Goal: Information Seeking & Learning: Learn about a topic

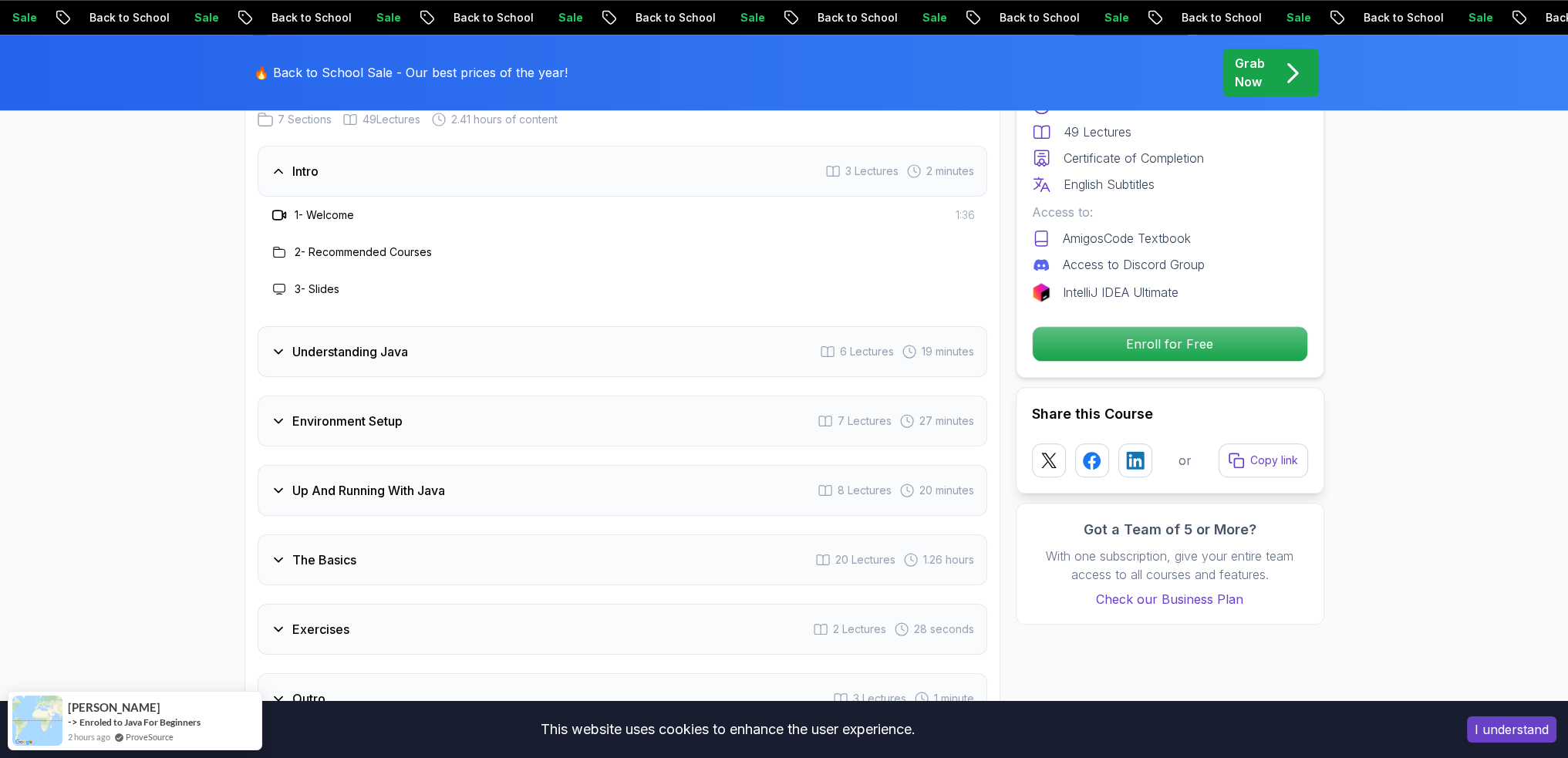
scroll to position [2159, 0]
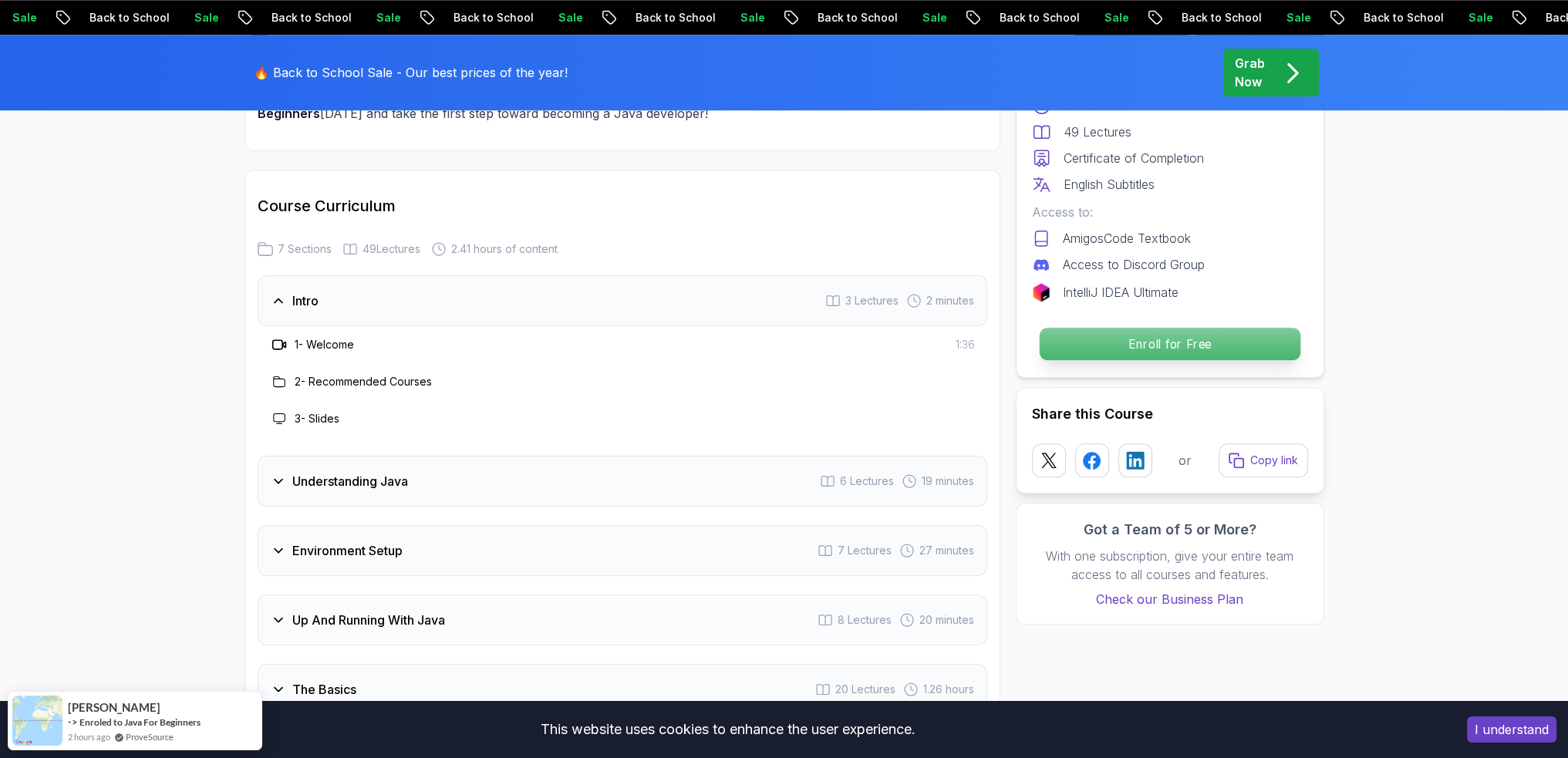
click at [1228, 348] on p "Enroll for Free" at bounding box center [1169, 344] width 261 height 32
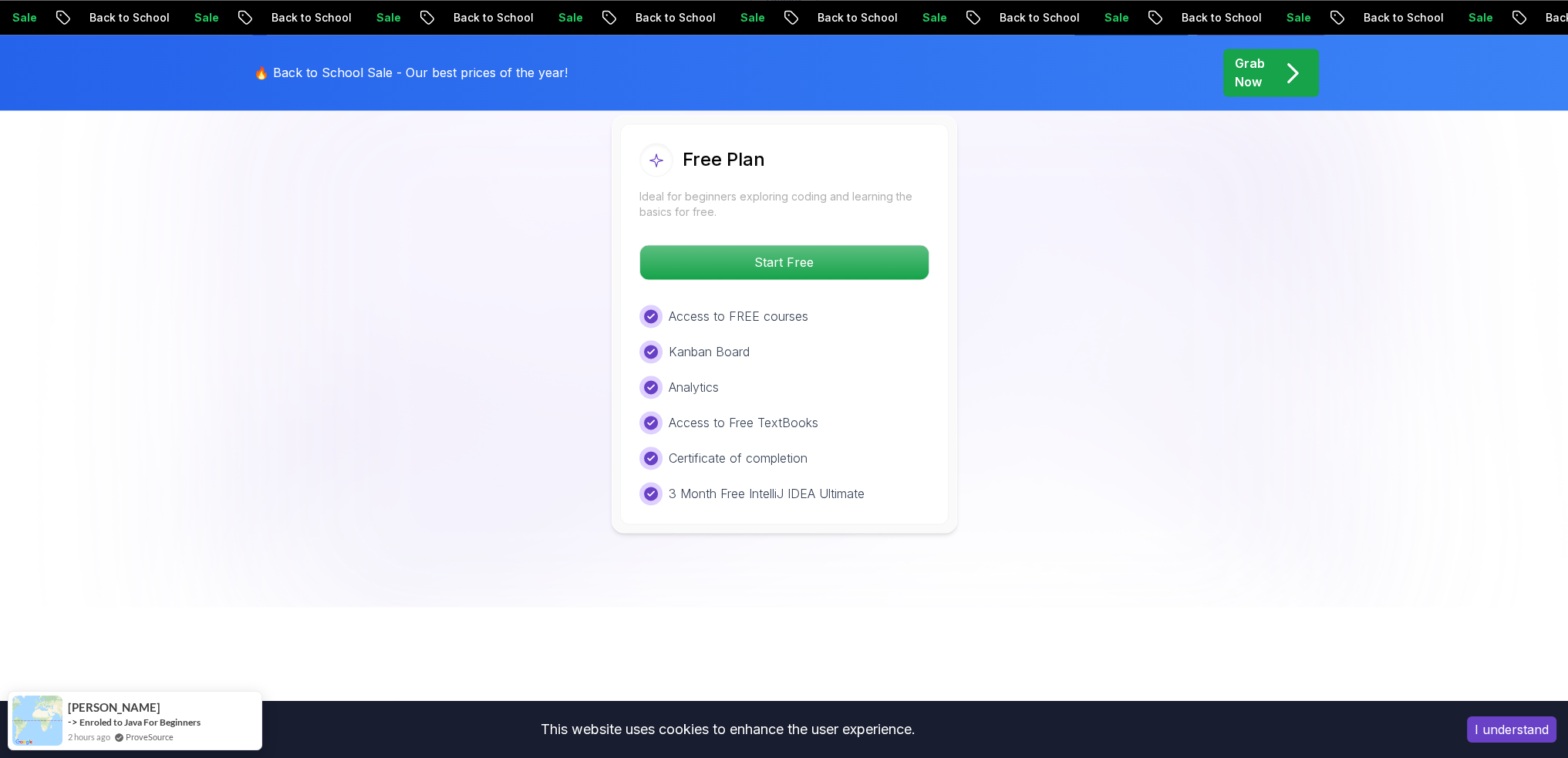
scroll to position [3303, 0]
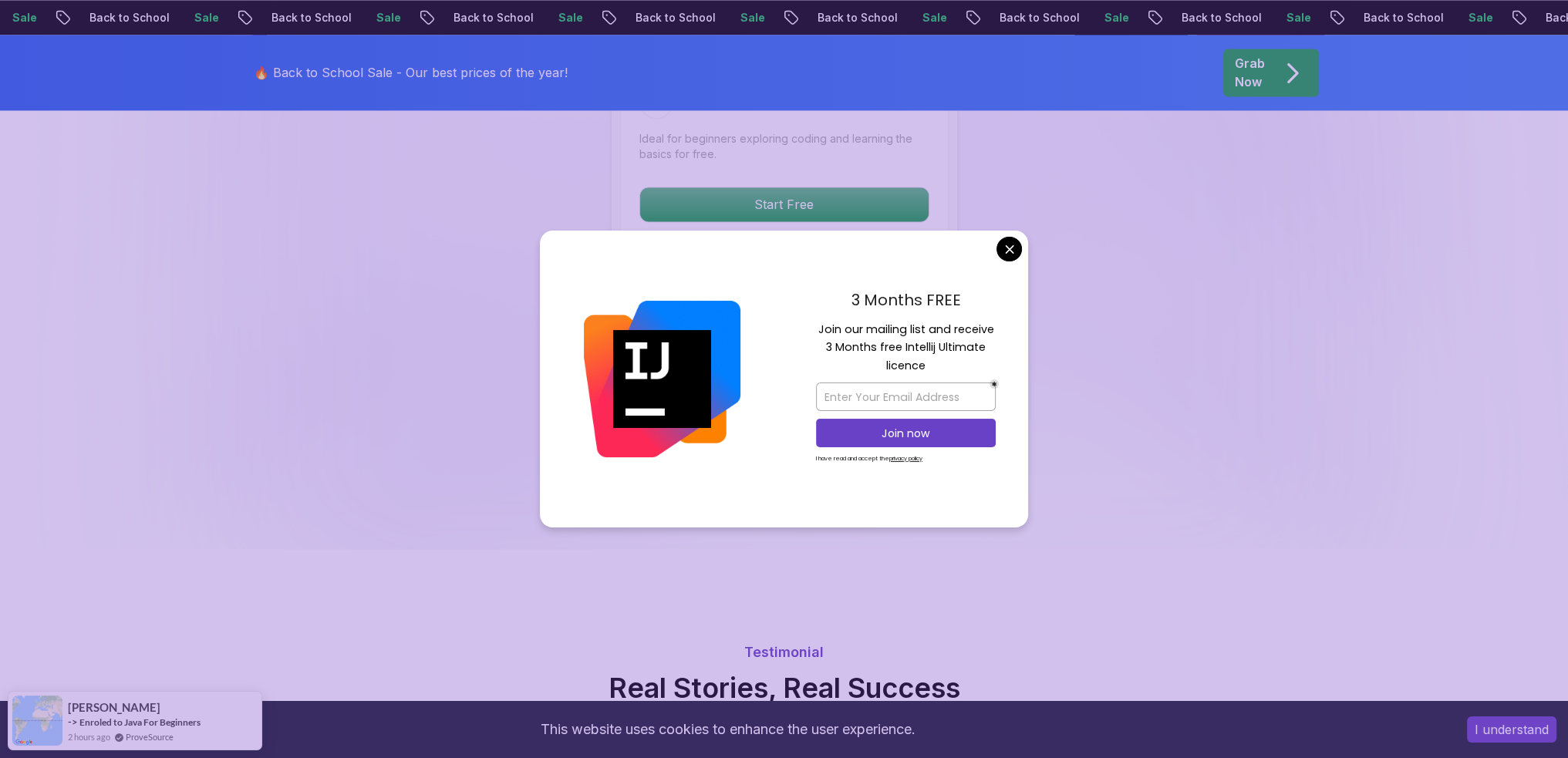
click at [1012, 248] on body "Sale Back to School Sale Back to School Sale Back to School Sale Back to School…" at bounding box center [784, 244] width 1568 height 7094
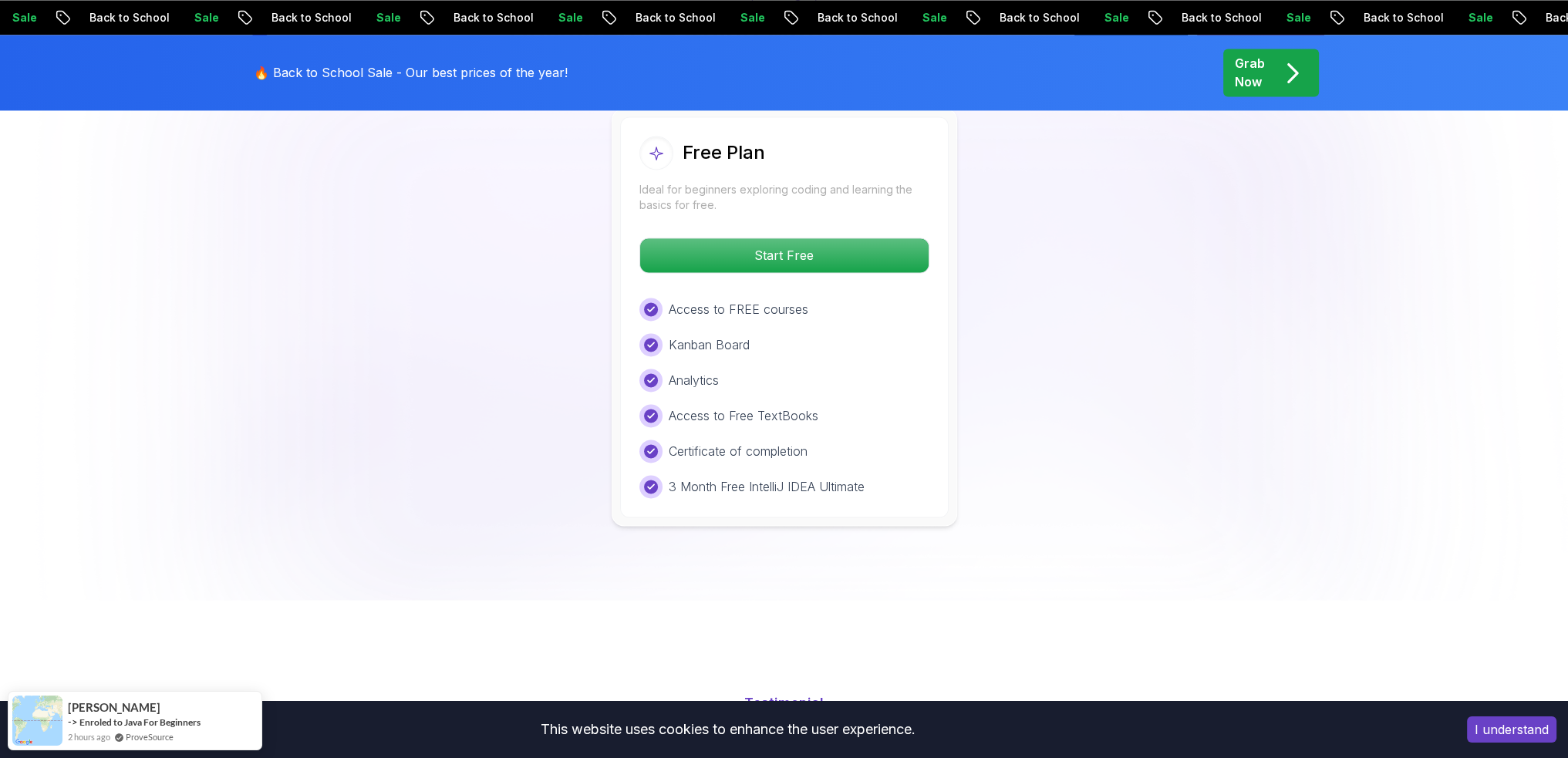
scroll to position [3227, 0]
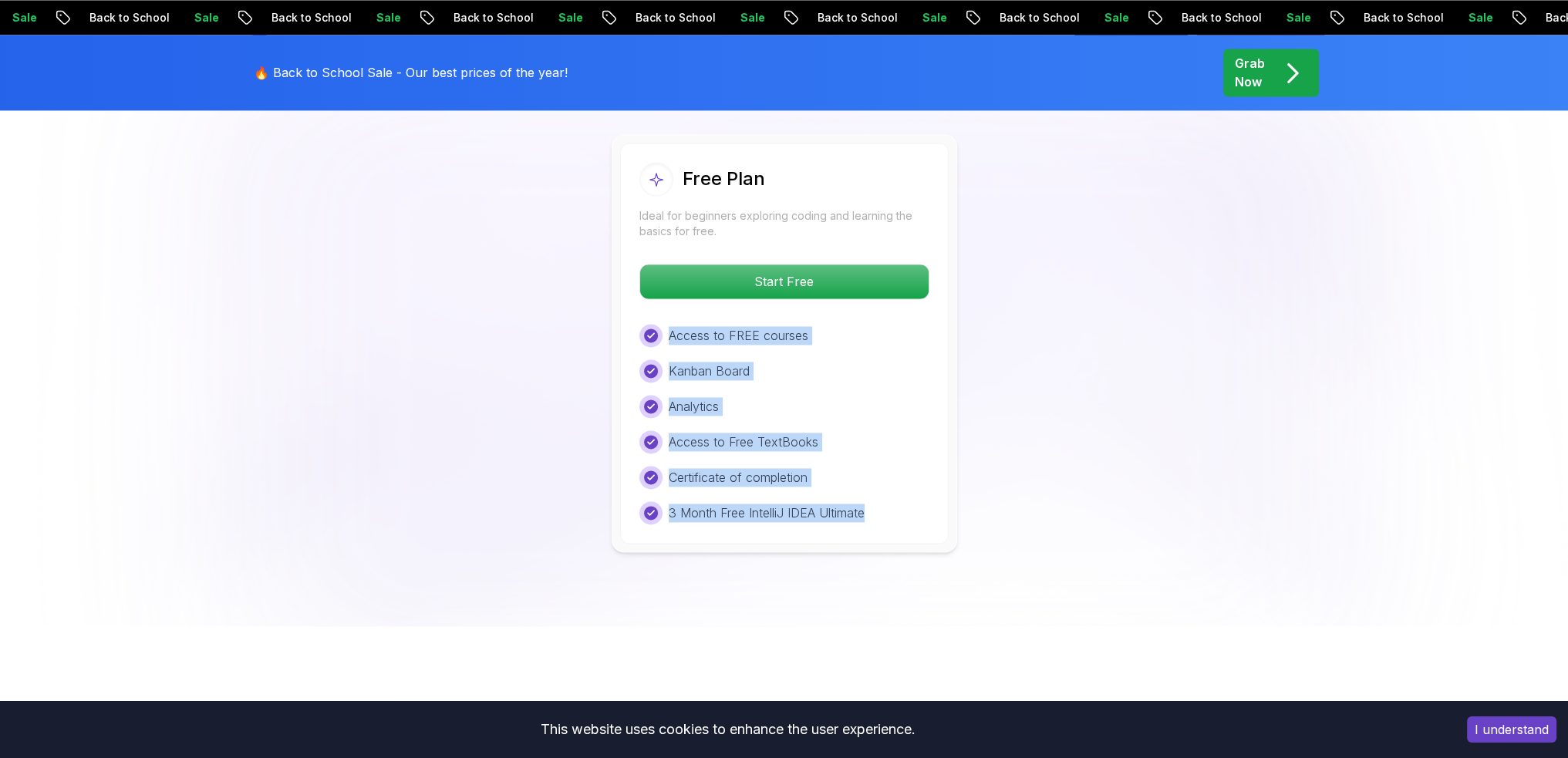
drag, startPoint x: 862, startPoint y: 456, endPoint x: 654, endPoint y: 253, distance: 290.6
click at [654, 253] on div "Free Plan Ideal for beginners exploring coding and learning the basics for free…" at bounding box center [784, 343] width 328 height 401
click at [1121, 404] on div "Free Plan Ideal for beginners exploring coding and learning the basics for free…" at bounding box center [784, 343] width 1079 height 418
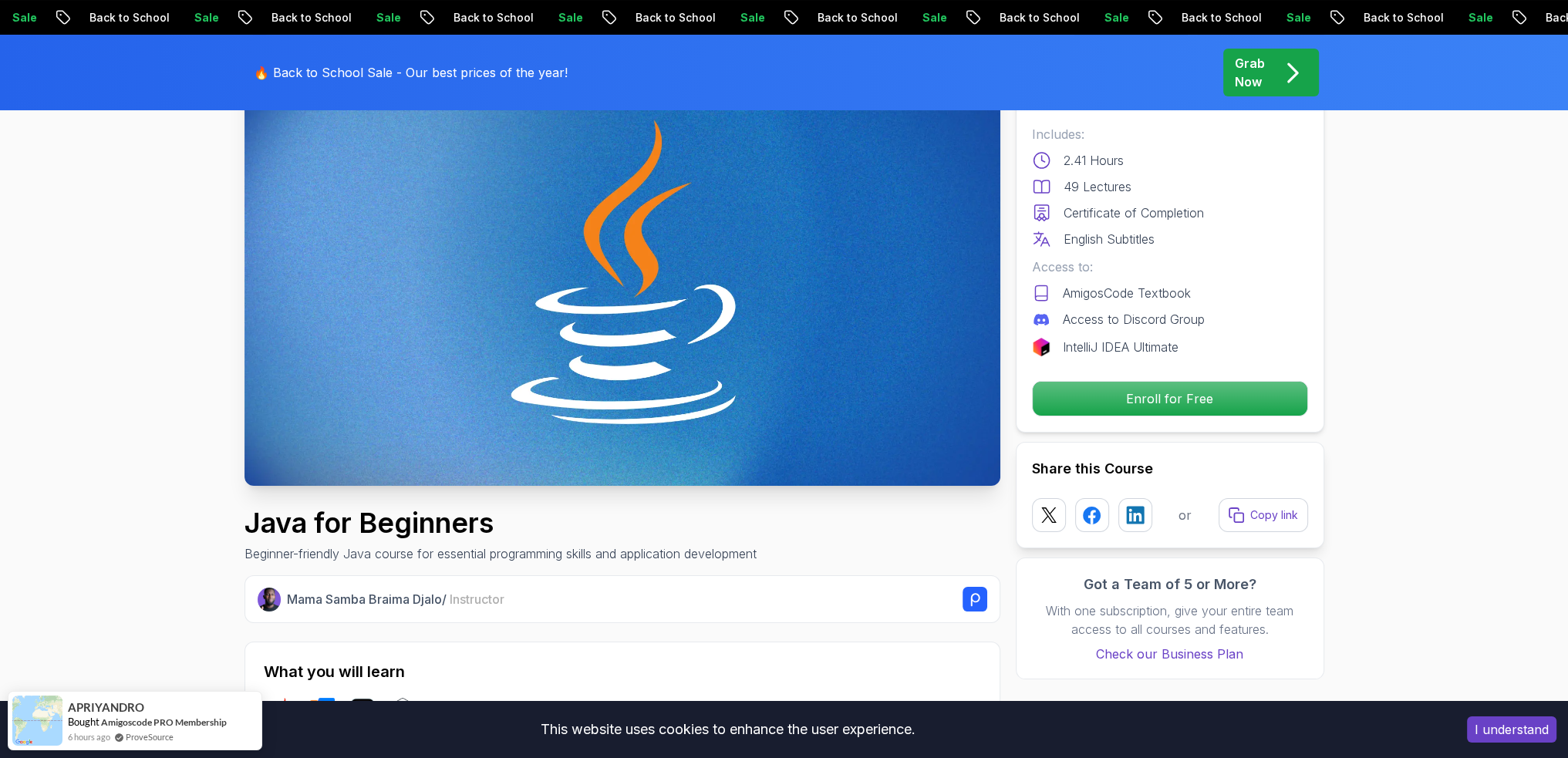
scroll to position [0, 0]
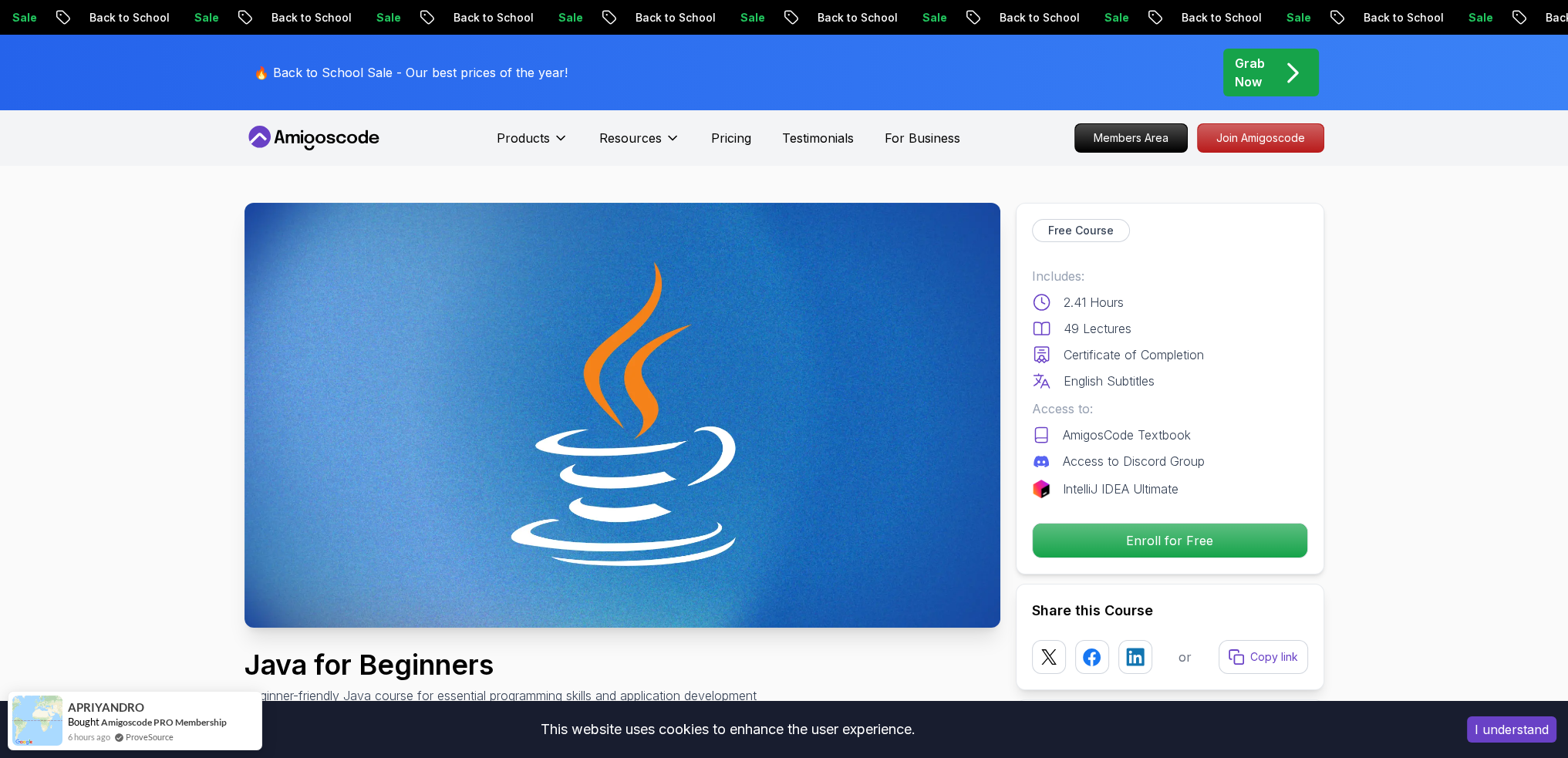
click at [266, 136] on icon at bounding box center [260, 136] width 23 height 23
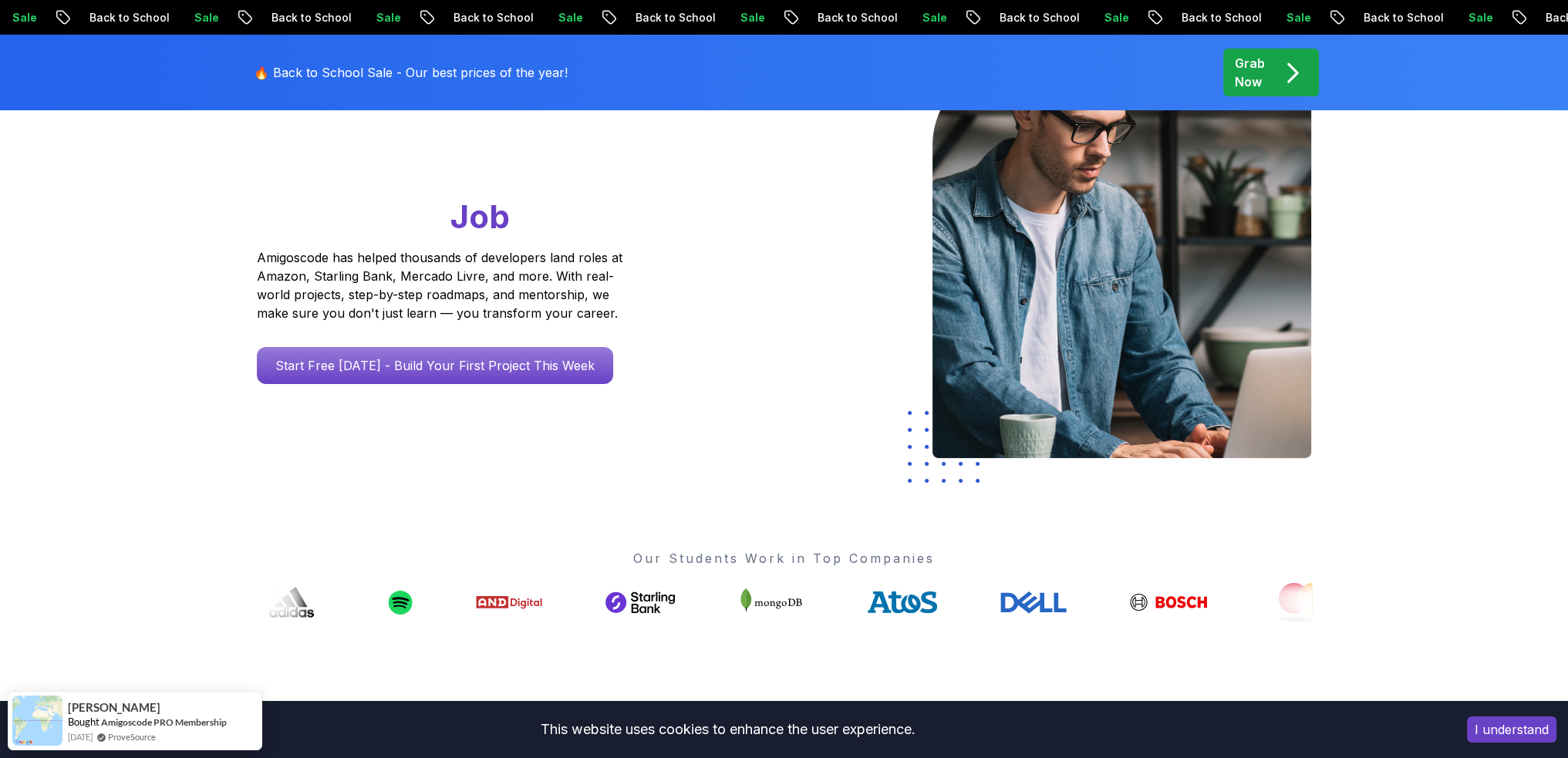
scroll to position [231, 0]
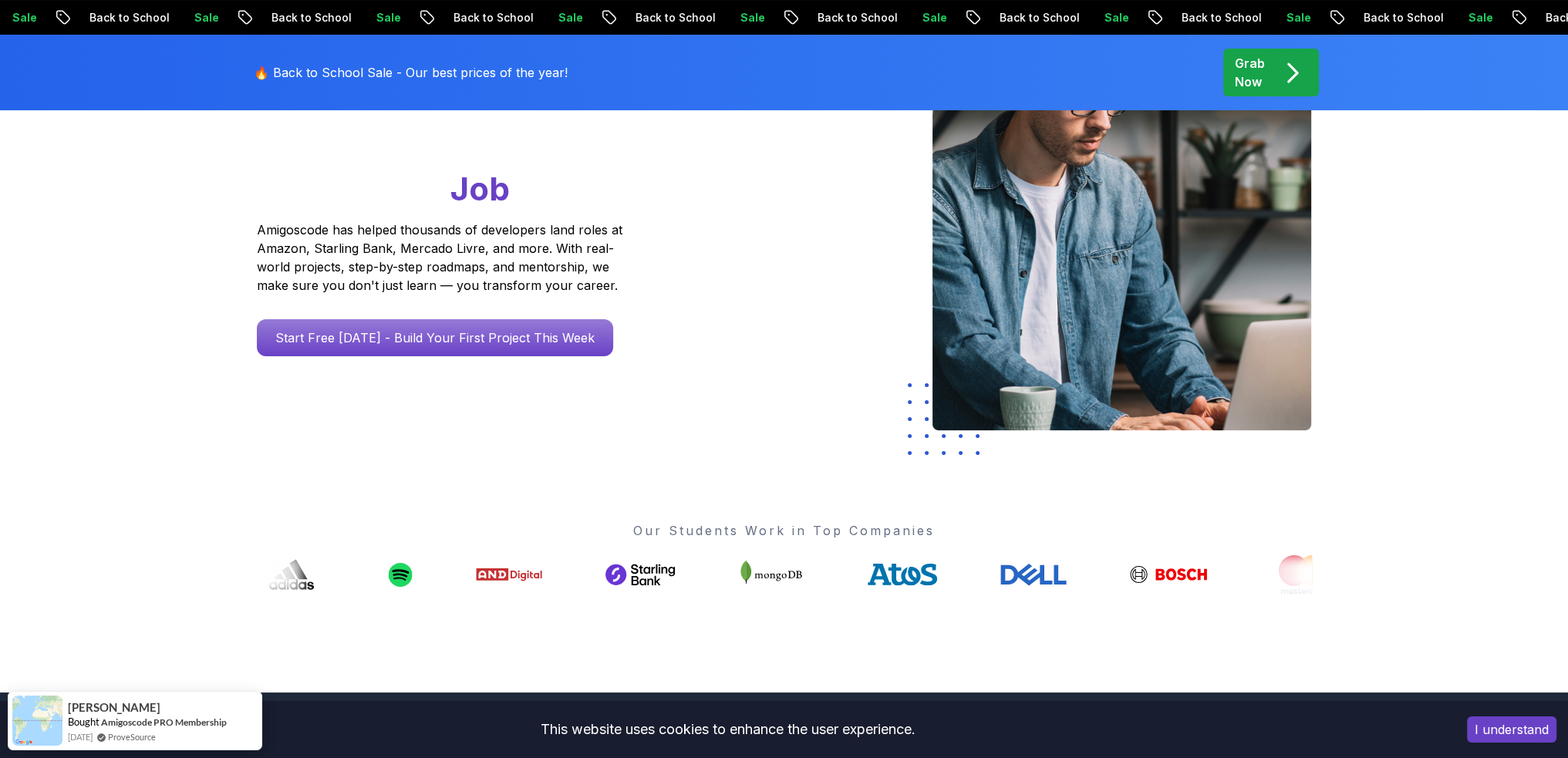
drag, startPoint x: 989, startPoint y: 575, endPoint x: 641, endPoint y: 559, distance: 348.4
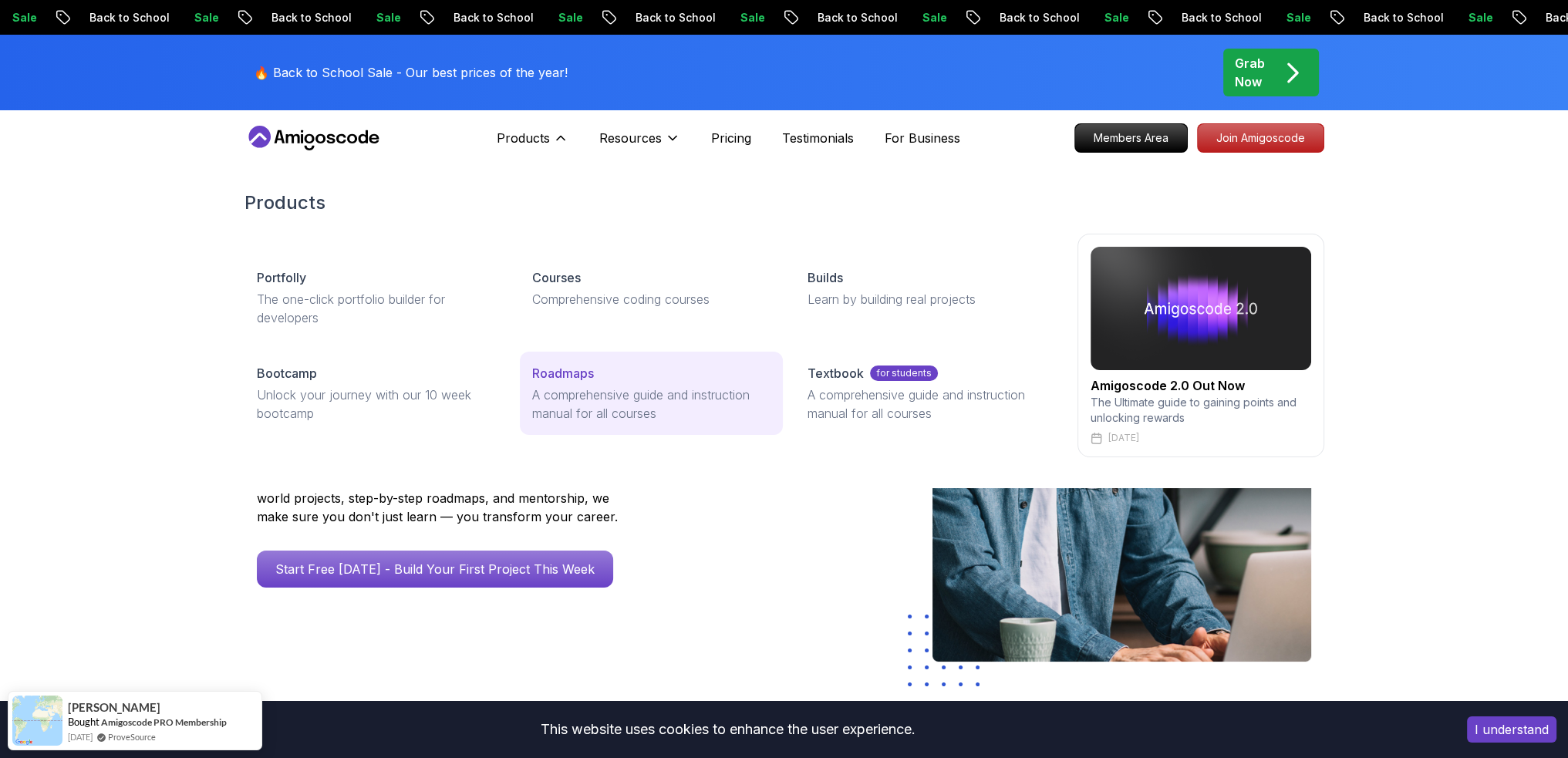
click at [579, 379] on p "Roadmaps" at bounding box center [562, 373] width 62 height 19
